Goal: Transaction & Acquisition: Purchase product/service

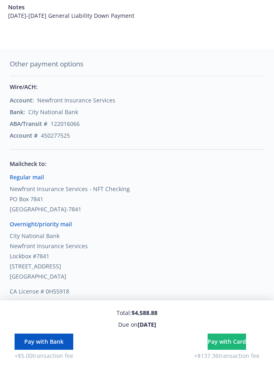
scroll to position [107, 0]
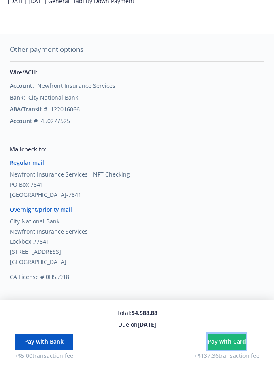
click at [211, 347] on button "Pay with Card" at bounding box center [227, 341] width 38 height 16
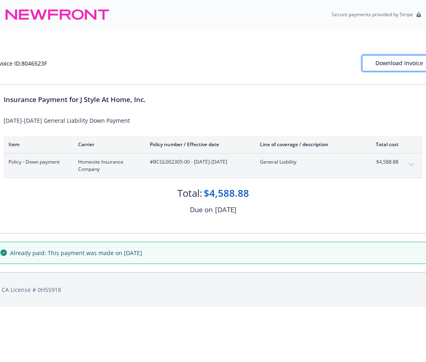
click at [274, 66] on div "Download Invoice" at bounding box center [397, 62] width 44 height 15
